Goal: Information Seeking & Learning: Learn about a topic

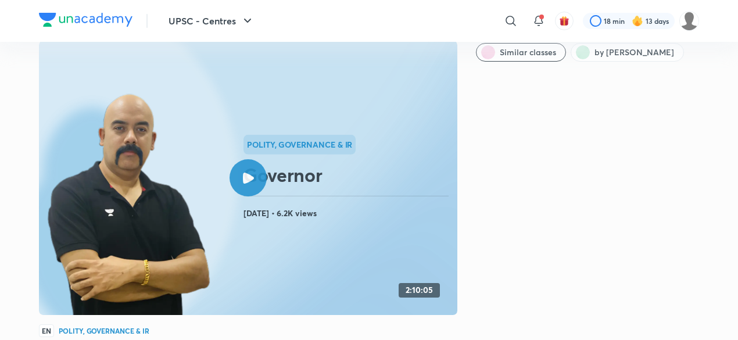
scroll to position [21, 0]
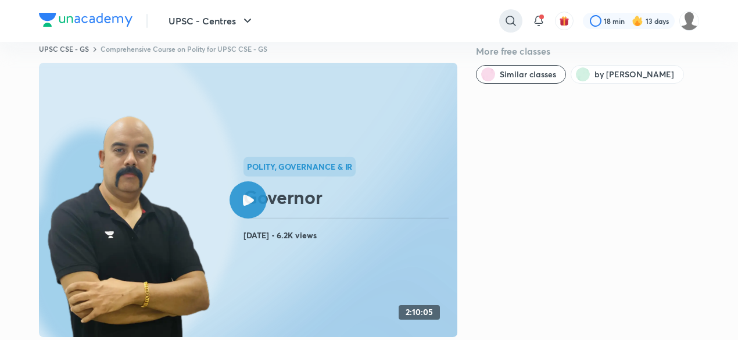
click at [508, 21] on icon at bounding box center [511, 21] width 14 height 14
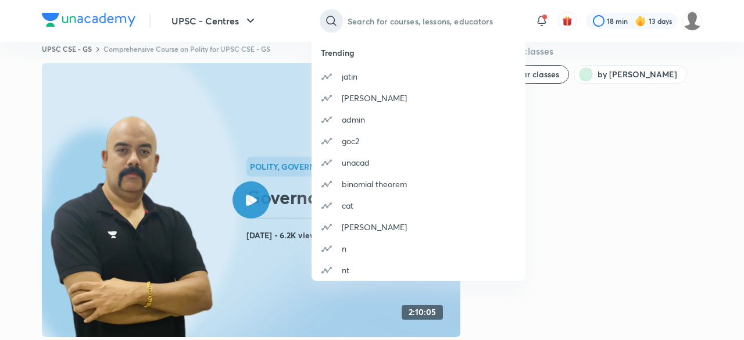
type input "u"
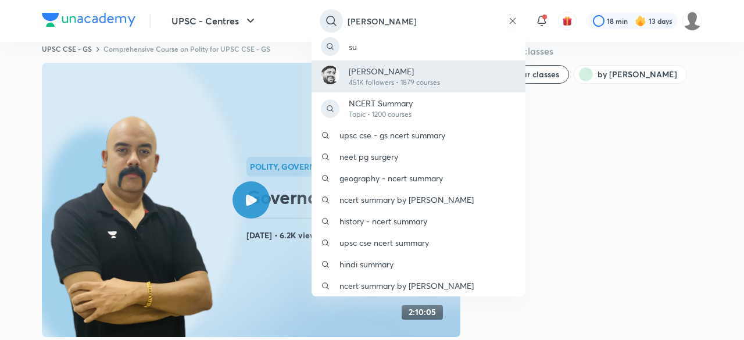
type input "[PERSON_NAME]"
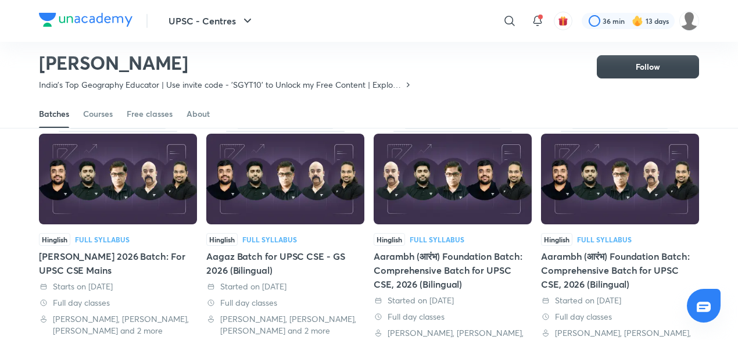
scroll to position [66, 0]
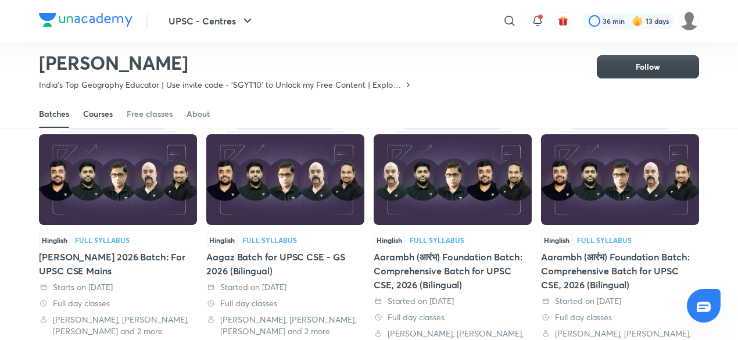
click at [96, 111] on div "Courses" at bounding box center [98, 114] width 30 height 12
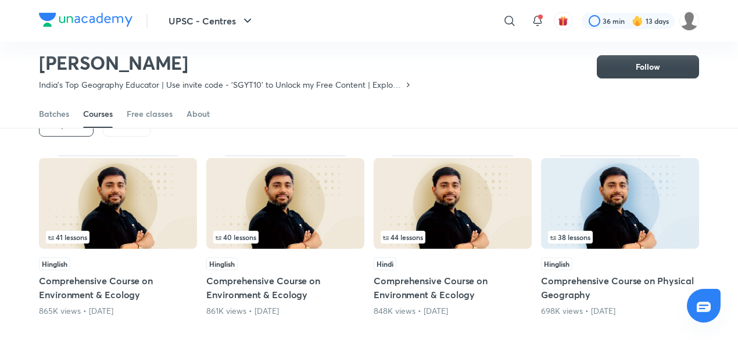
scroll to position [56, 0]
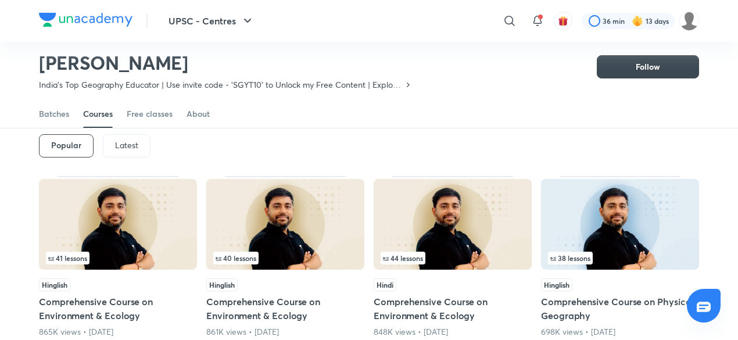
click at [139, 145] on div "Latest" at bounding box center [127, 145] width 48 height 23
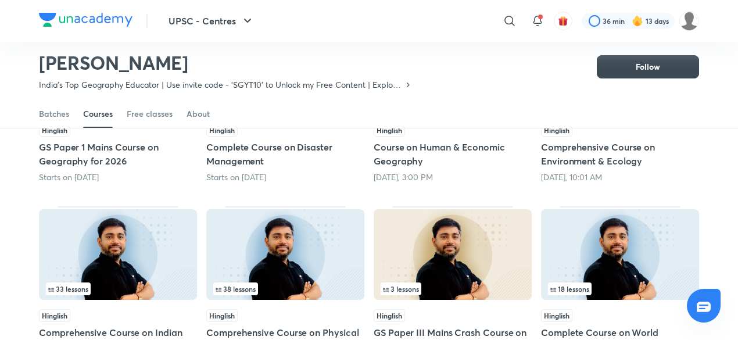
scroll to position [217, 0]
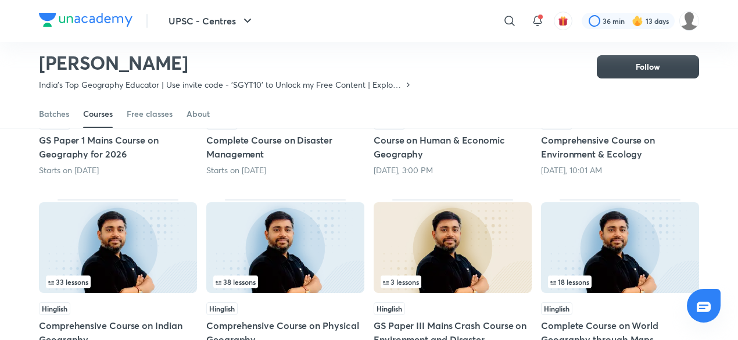
click at [162, 253] on img at bounding box center [118, 247] width 158 height 91
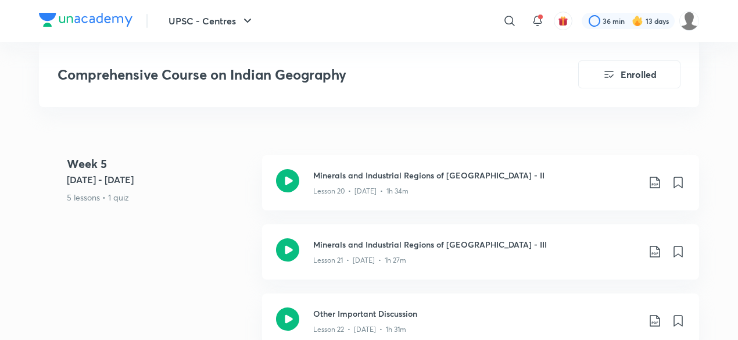
scroll to position [2352, 0]
click at [317, 298] on div "Other Important Discussion Lesson 22 • [DATE] • 1h 31m" at bounding box center [480, 320] width 437 height 55
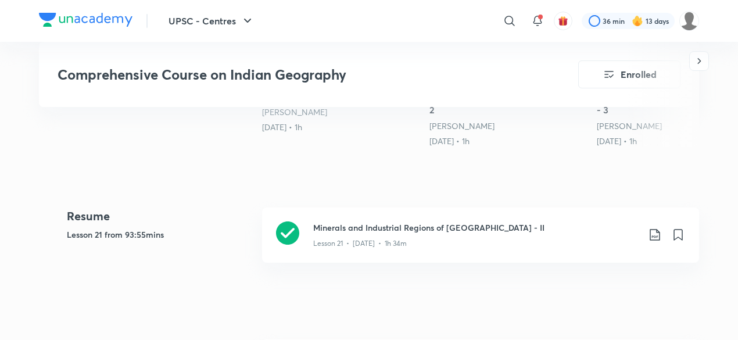
scroll to position [460, 0]
click at [336, 234] on div "Lesson 21 • [DATE] • 1h 34m" at bounding box center [475, 241] width 325 height 15
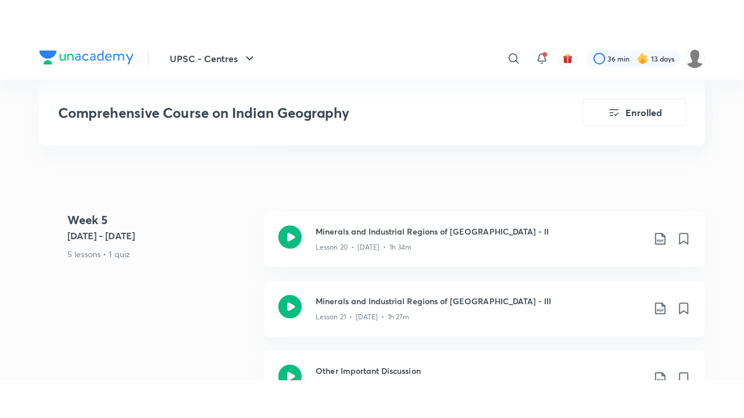
scroll to position [2333, 0]
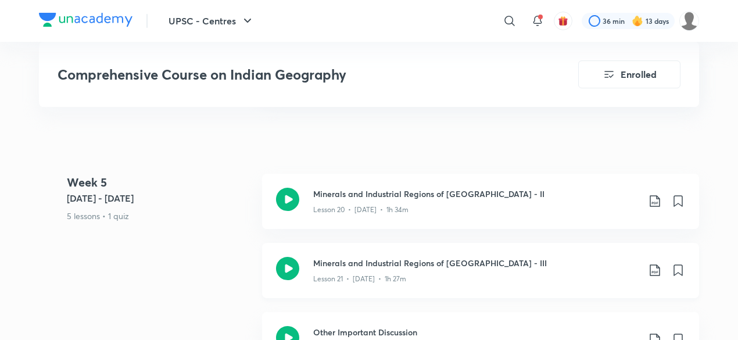
click at [300, 243] on div "Minerals and Industrial Regions of [GEOGRAPHIC_DATA] - III Lesson 21 • [DATE] •…" at bounding box center [480, 270] width 437 height 55
